Goal: Task Accomplishment & Management: Manage account settings

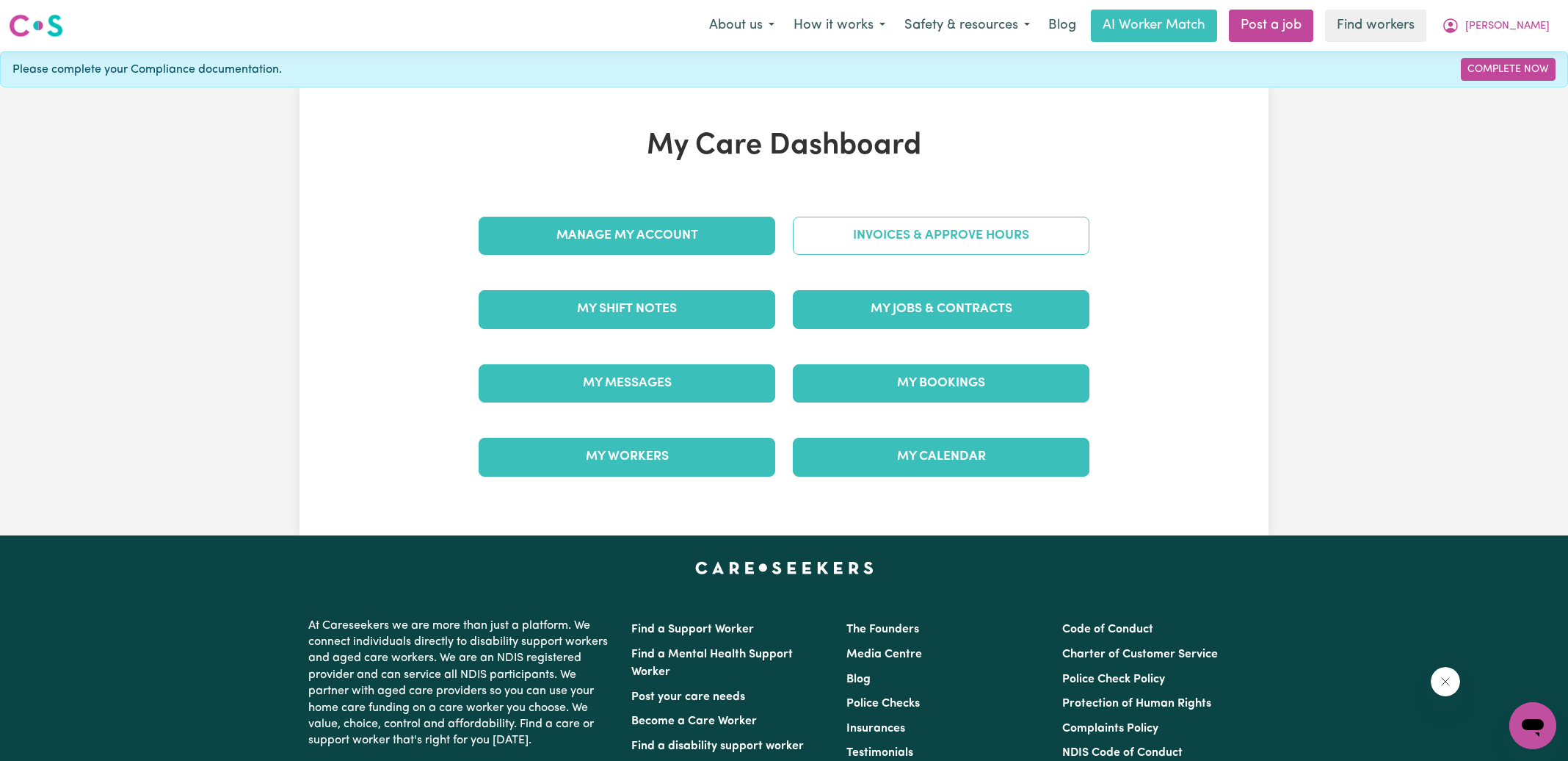
click at [883, 222] on link "Invoices & Approve Hours" at bounding box center [941, 236] width 297 height 39
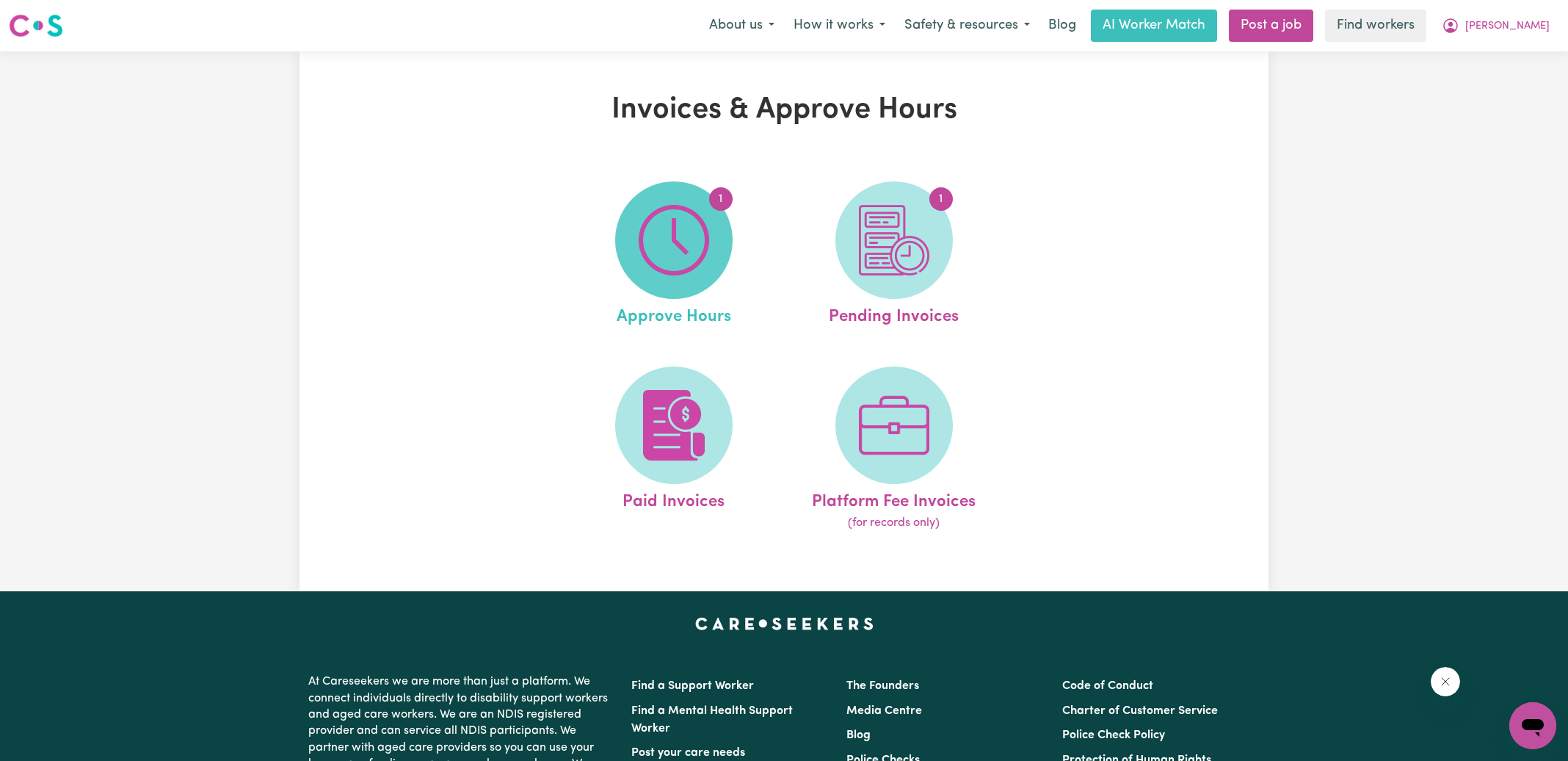
click at [699, 229] on img at bounding box center [674, 240] width 71 height 71
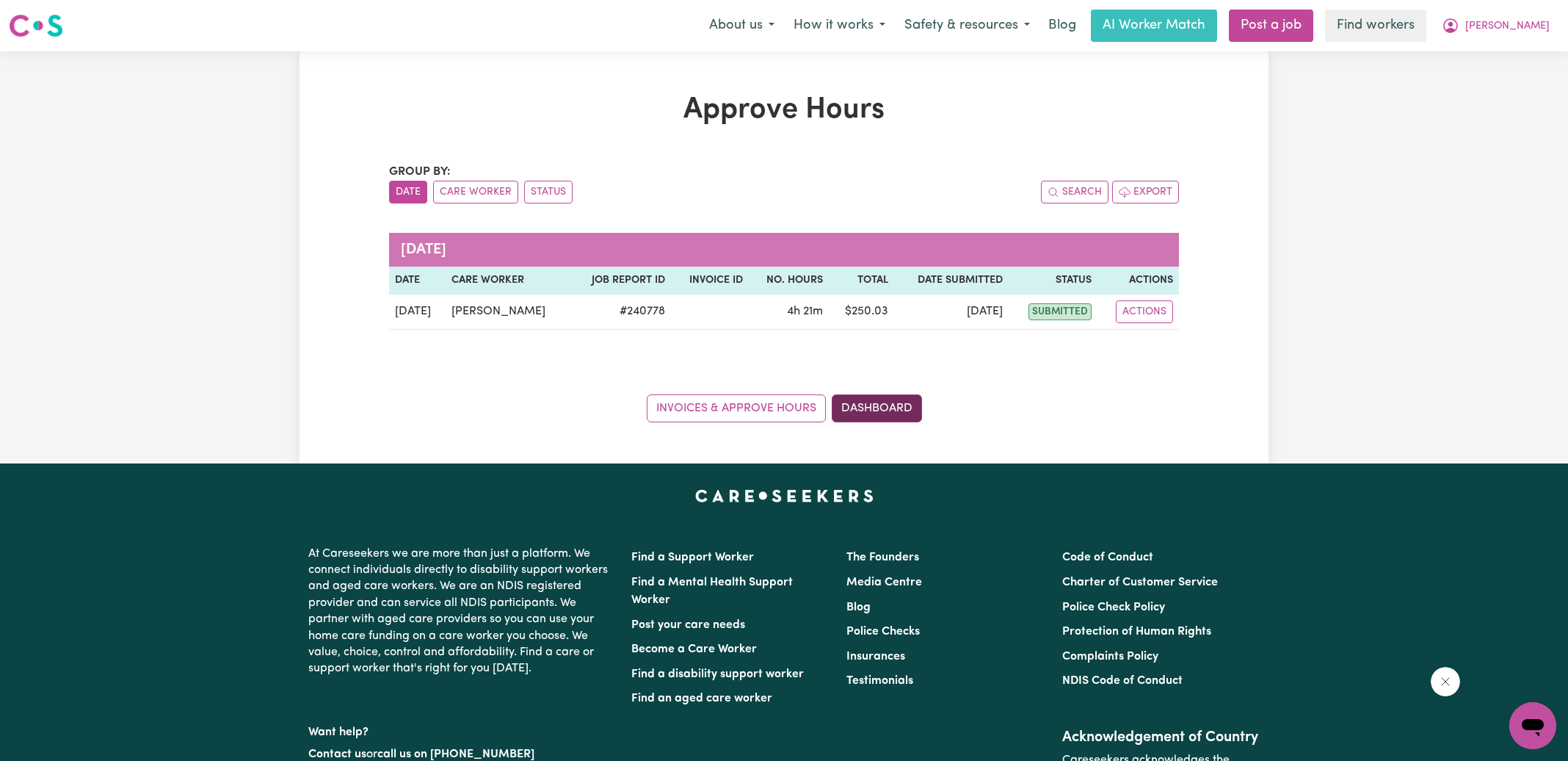
click at [900, 402] on link "Dashboard" at bounding box center [876, 408] width 90 height 28
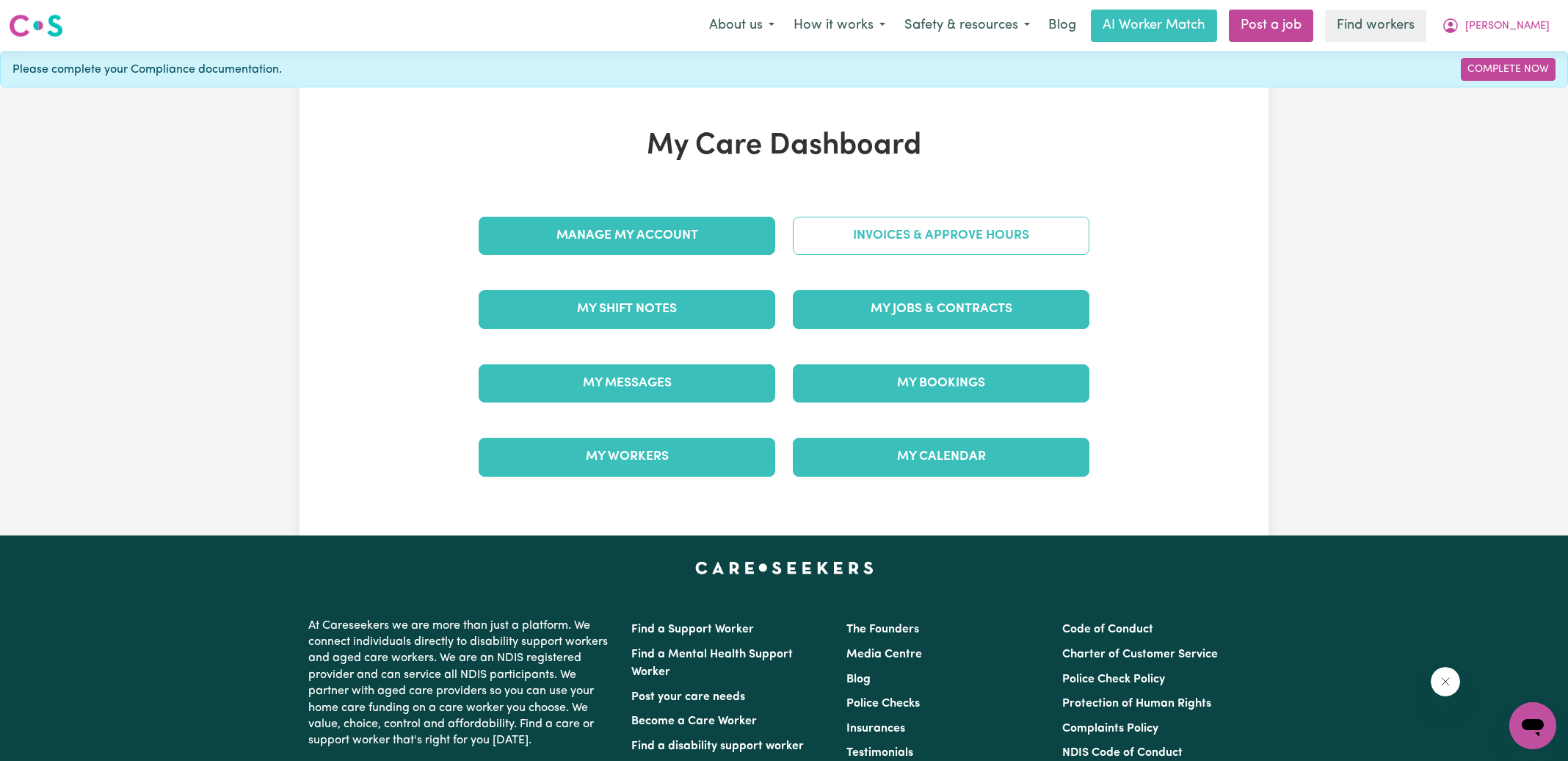
click at [941, 239] on link "Invoices & Approve Hours" at bounding box center [941, 236] width 297 height 39
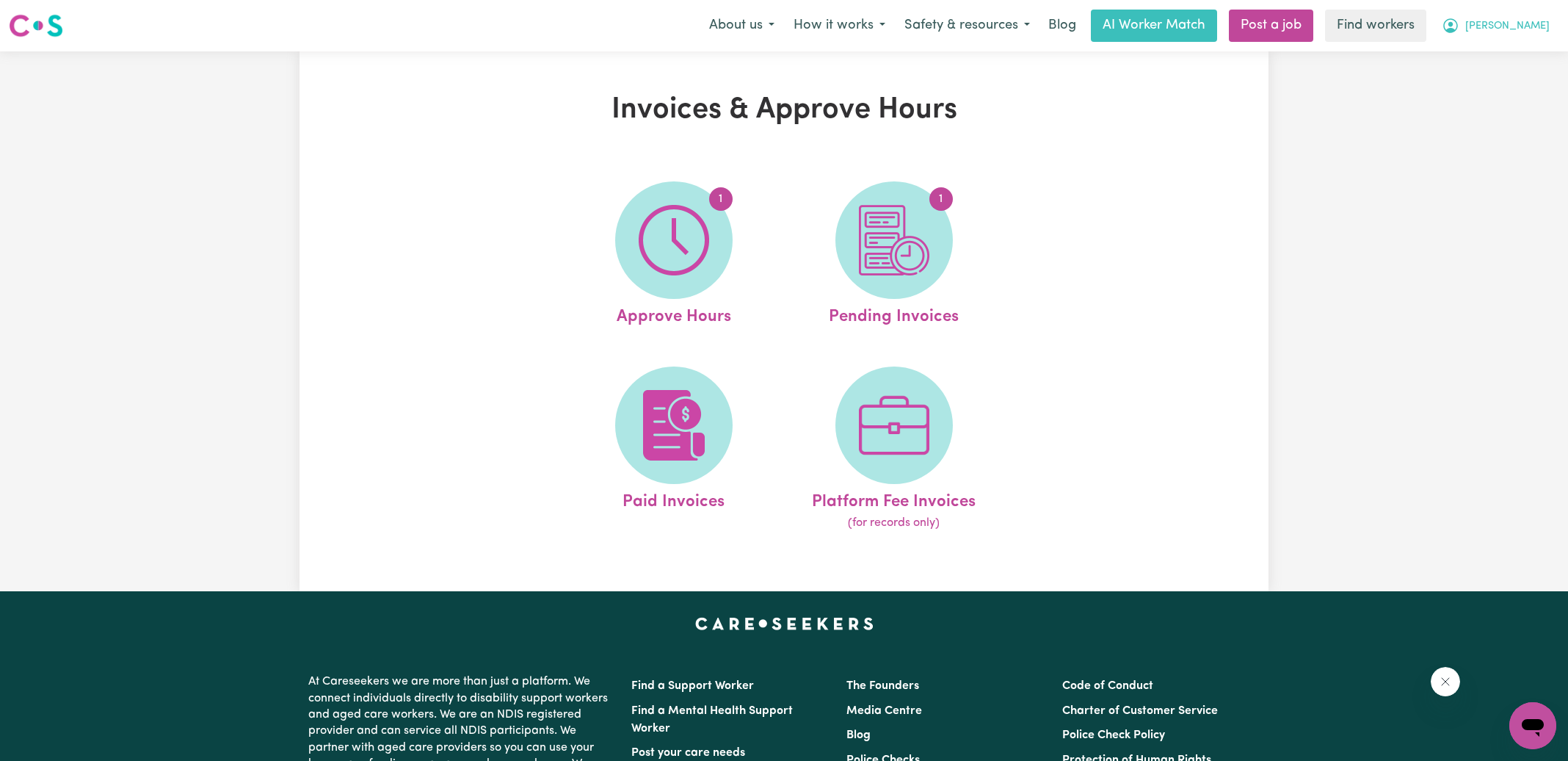
drag, startPoint x: 1509, startPoint y: 22, endPoint x: 1534, endPoint y: 14, distance: 26.2
click at [1534, 17] on button "[PERSON_NAME]" at bounding box center [1496, 25] width 127 height 30
click at [1534, 14] on button "[PERSON_NAME]" at bounding box center [1496, 25] width 127 height 30
click at [1458, 28] on icon "My Account" at bounding box center [1451, 25] width 14 height 14
click at [1504, 87] on link "Logout" at bounding box center [1500, 84] width 116 height 28
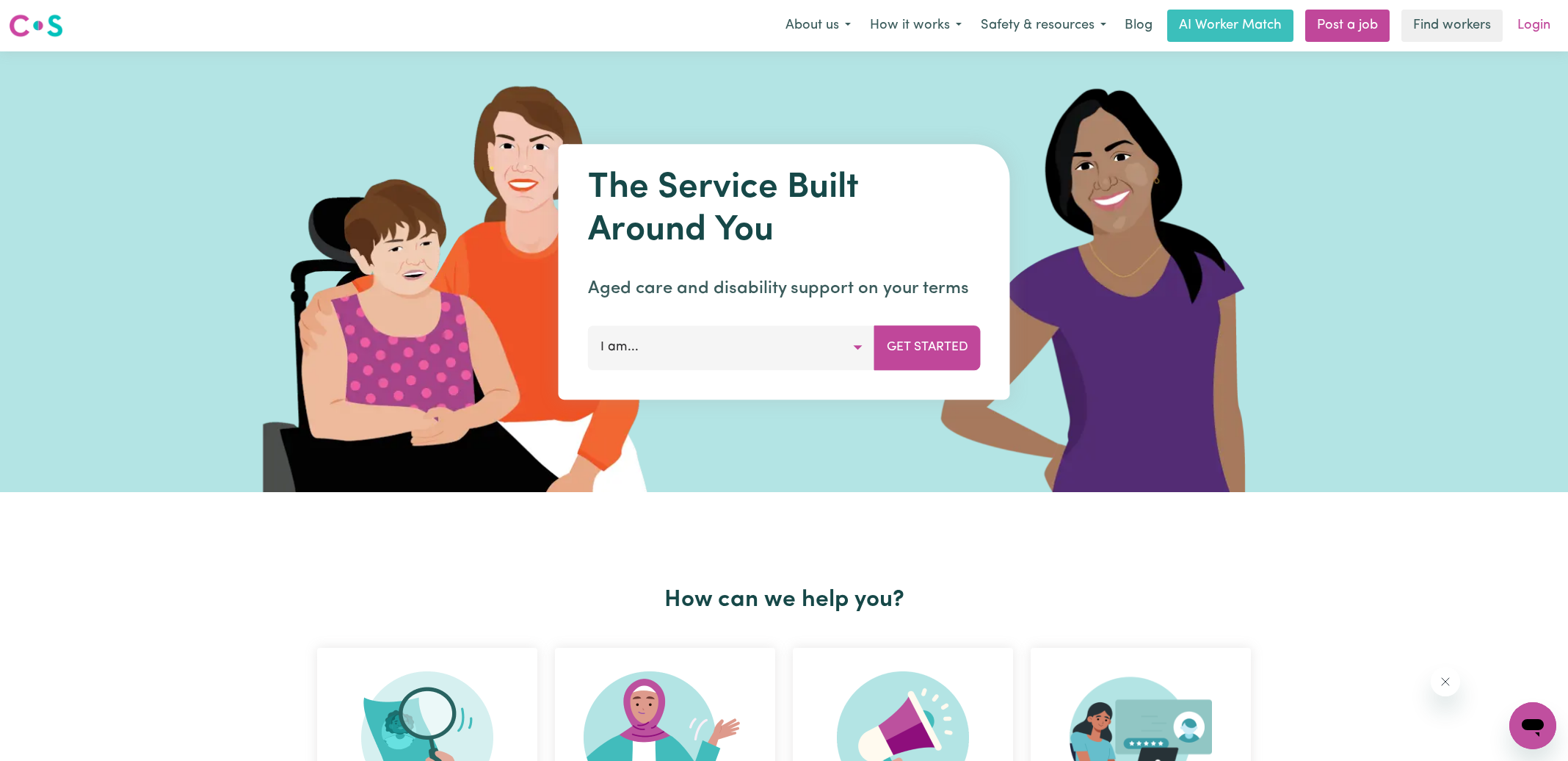
click at [1539, 21] on link "Login" at bounding box center [1534, 26] width 51 height 32
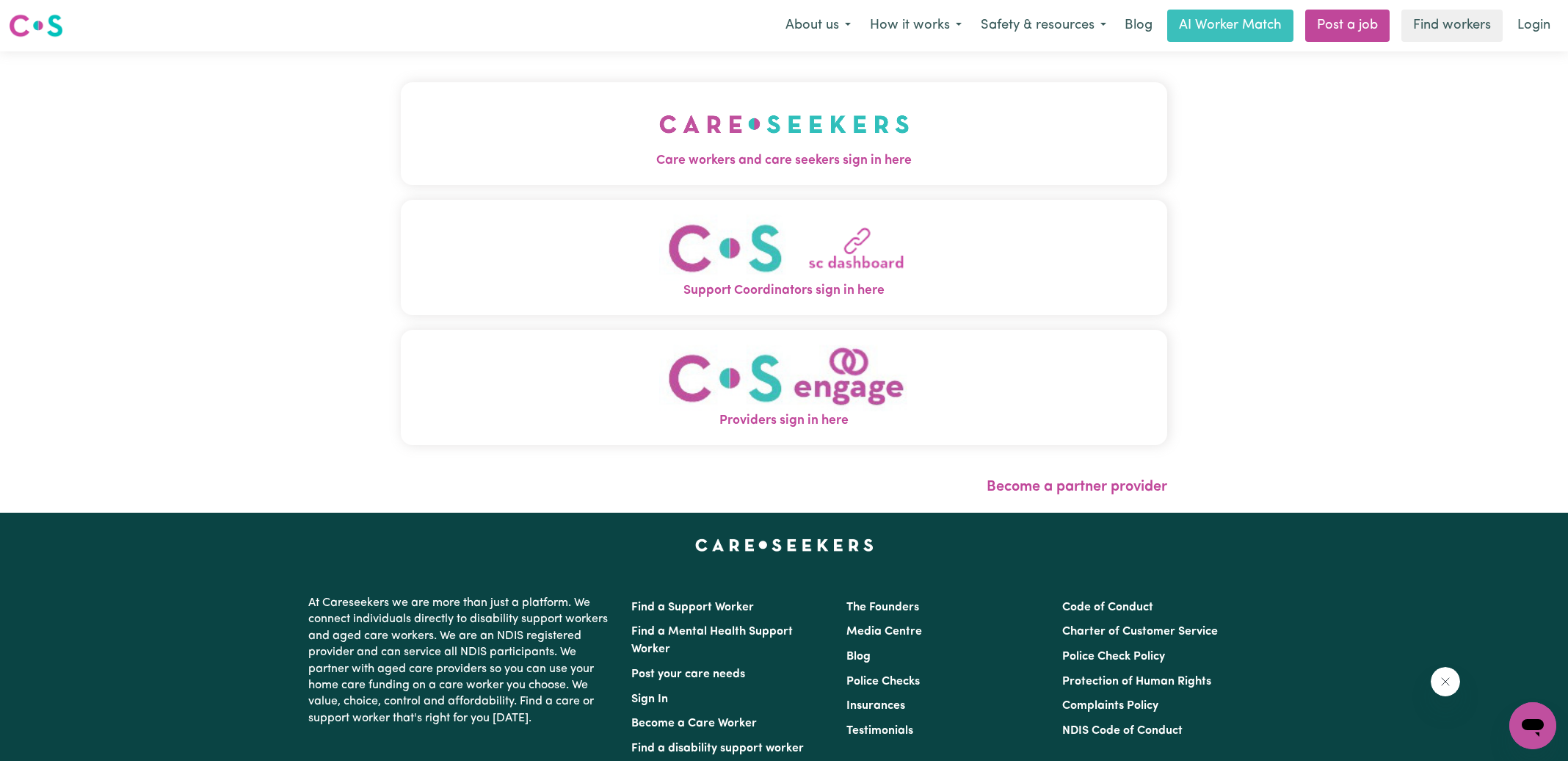
click at [392, 146] on div "Care workers and care seekers sign in here Support Coordinators sign in here Pr…" at bounding box center [784, 281] width 784 height 462
click at [435, 149] on button "Care workers and care seekers sign in here" at bounding box center [783, 134] width 766 height 103
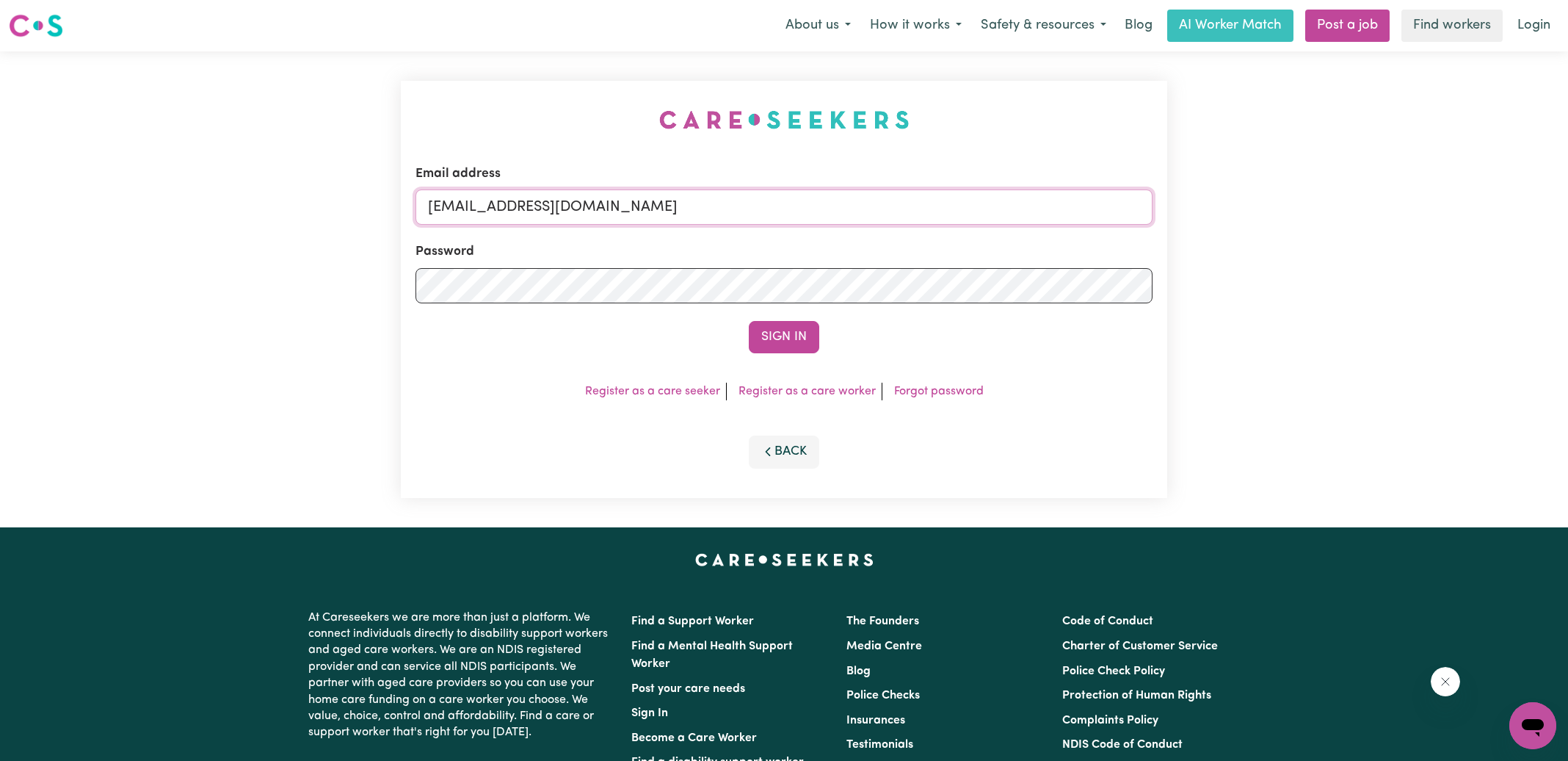
drag, startPoint x: 800, startPoint y: 213, endPoint x: 252, endPoint y: 213, distance: 548.0
click at [252, 213] on div "Email address [EMAIL_ADDRESS][DOMAIN_NAME] Password Sign In Register as a care …" at bounding box center [784, 289] width 1568 height 476
type input "[PERSON_NAME][EMAIL_ADDRESS][DOMAIN_NAME]"
click at [749, 321] on button "Sign In" at bounding box center [784, 337] width 71 height 32
